Goal: Information Seeking & Learning: Find specific fact

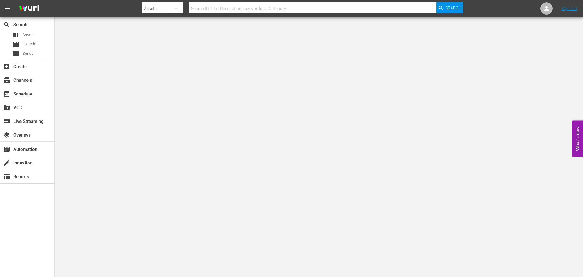
click at [211, 6] on input "text" at bounding box center [313, 8] width 247 height 15
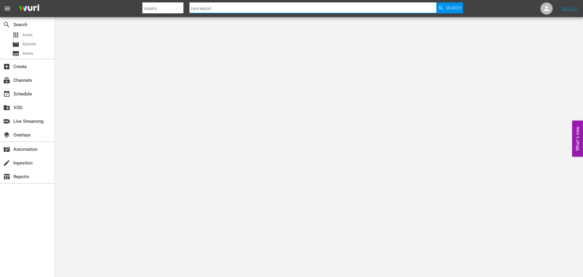
type input "rare exports"
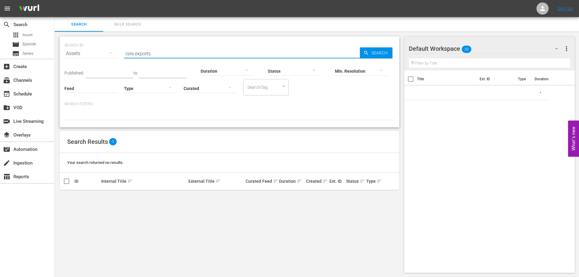
click at [164, 56] on input "rare exports" at bounding box center [242, 53] width 236 height 15
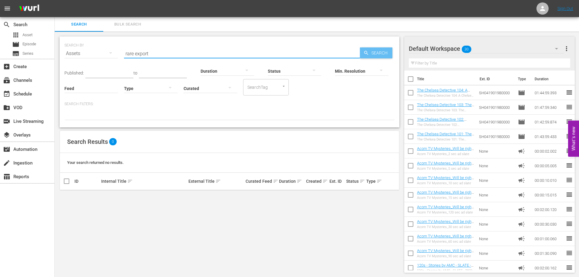
click at [377, 53] on span "Search" at bounding box center [380, 52] width 23 height 11
click at [157, 60] on input "rare export" at bounding box center [242, 53] width 236 height 15
click at [174, 55] on input "rare export" at bounding box center [242, 53] width 236 height 15
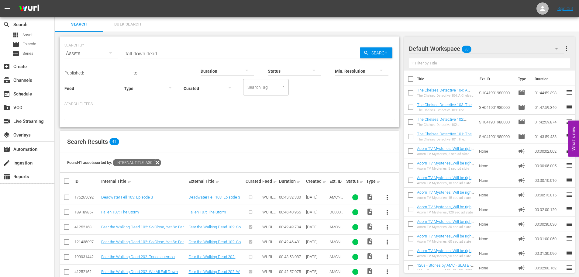
drag, startPoint x: 223, startPoint y: 186, endPoint x: 186, endPoint y: 46, distance: 145.0
click at [175, 47] on input "fall down dead" at bounding box center [242, 53] width 236 height 15
type input "atm"
